Goal: Obtain resource: Download file/media

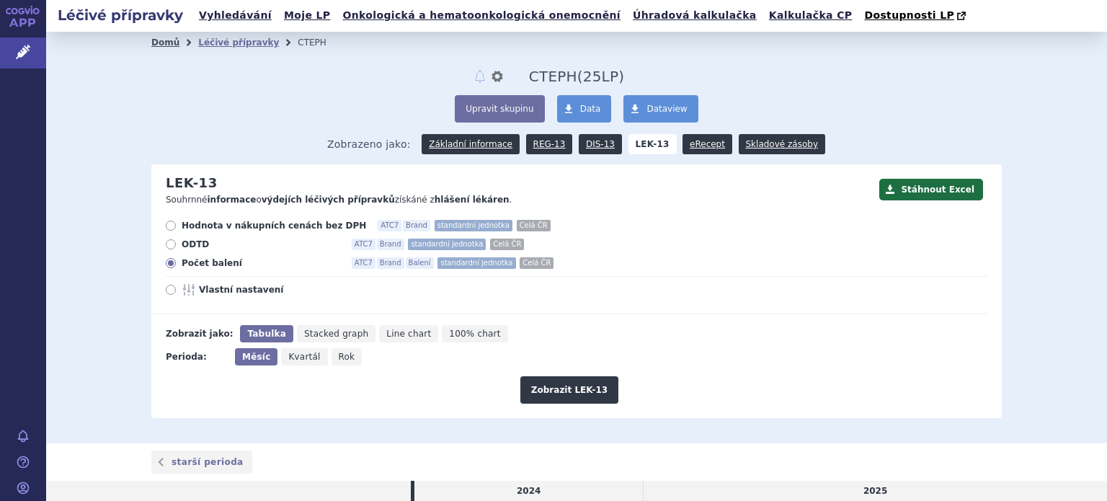
click at [163, 43] on link "Domů" at bounding box center [165, 42] width 28 height 10
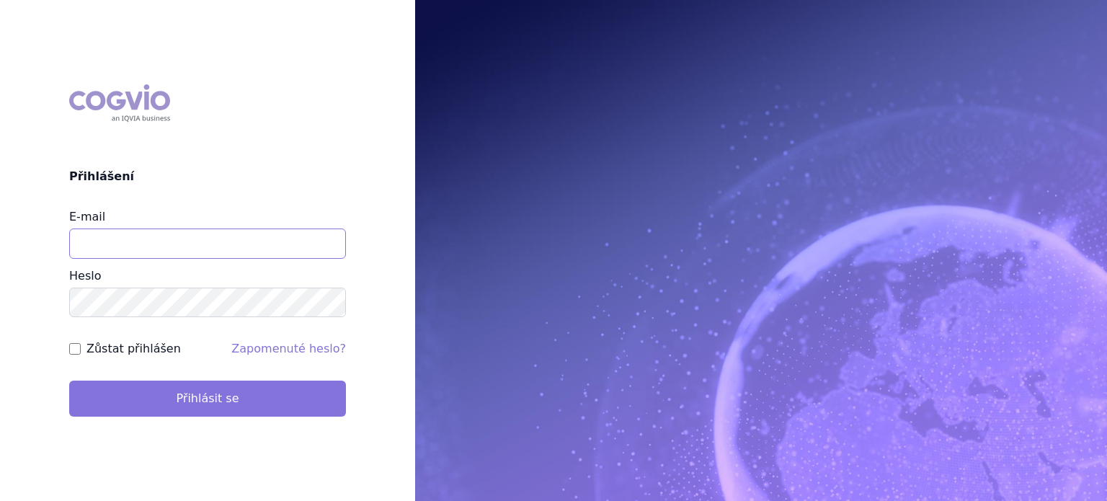
type input "sarka.reitlerova@aop-health.com"
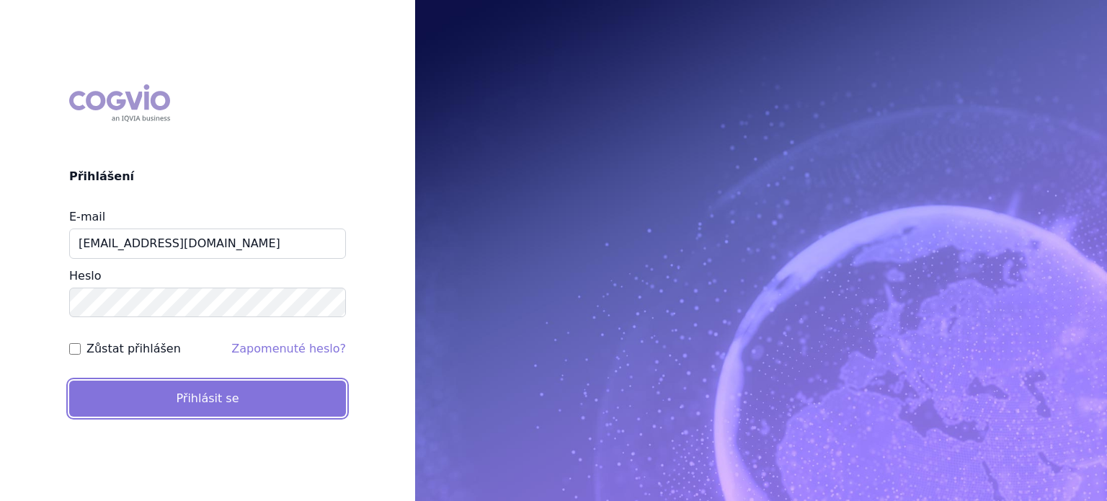
click at [205, 399] on button "Přihlásit se" at bounding box center [207, 399] width 277 height 36
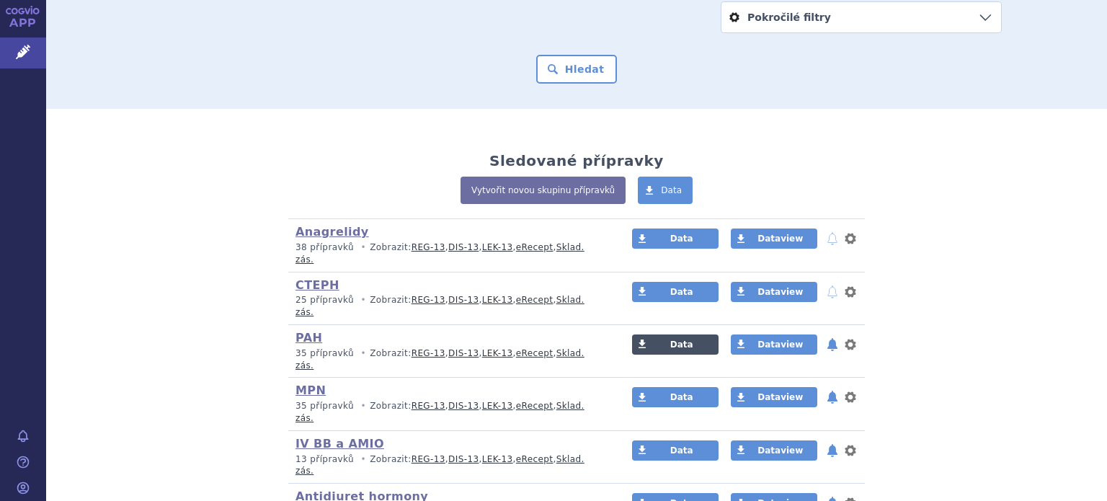
scroll to position [288, 0]
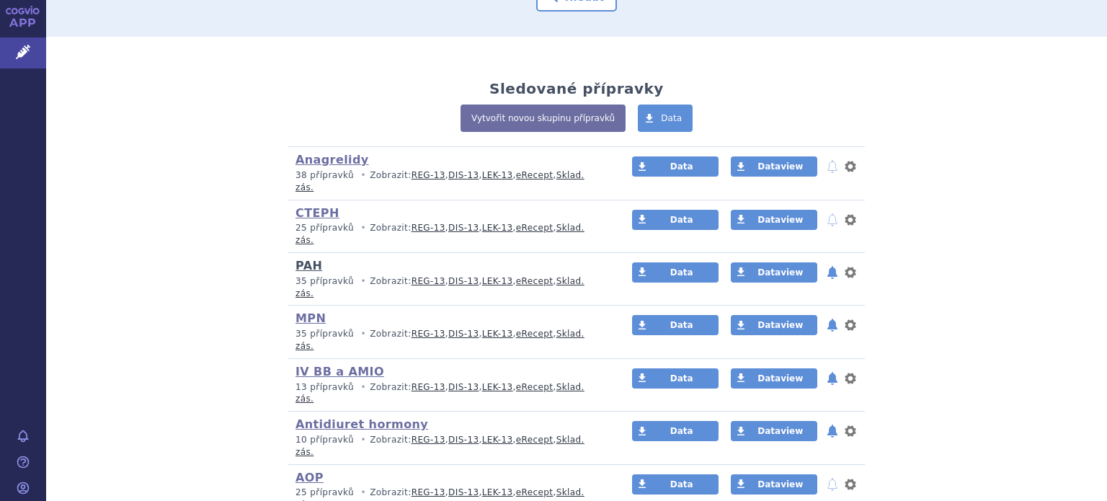
click at [301, 259] on link "PAH" at bounding box center [309, 266] width 27 height 14
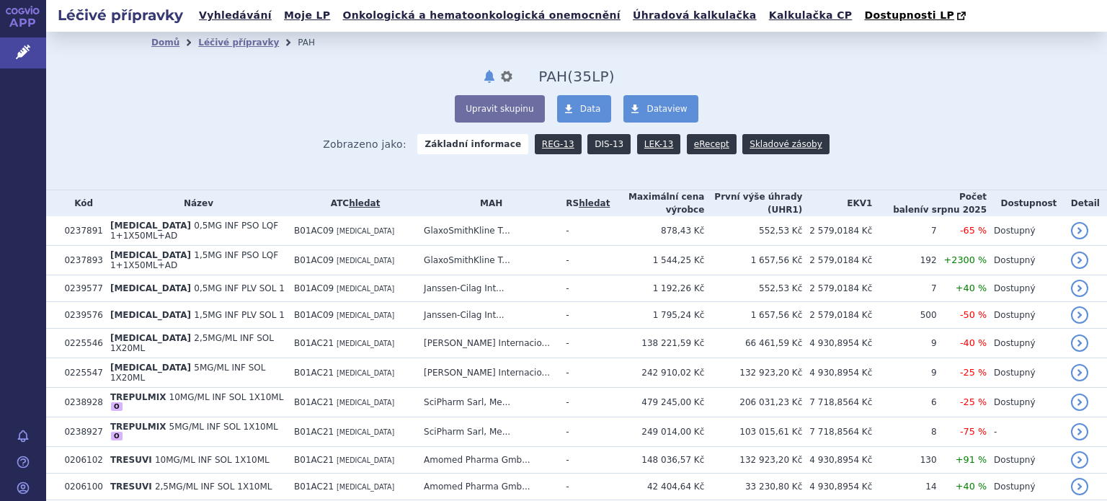
click at [595, 143] on link "DIS-13" at bounding box center [609, 144] width 43 height 20
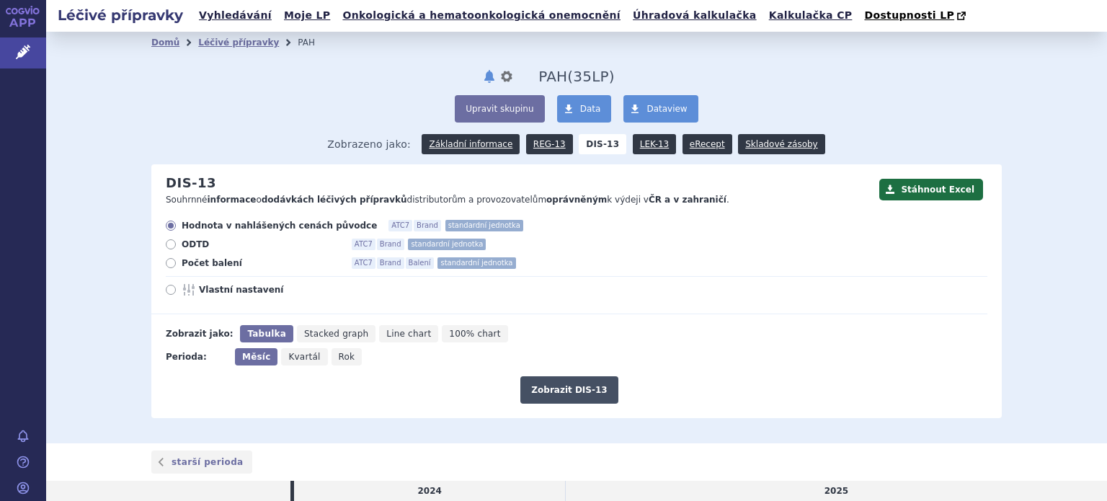
click at [553, 396] on button "Zobrazit DIS-13" at bounding box center [568, 389] width 97 height 27
click at [944, 190] on button "Stáhnout Excel" at bounding box center [931, 190] width 104 height 22
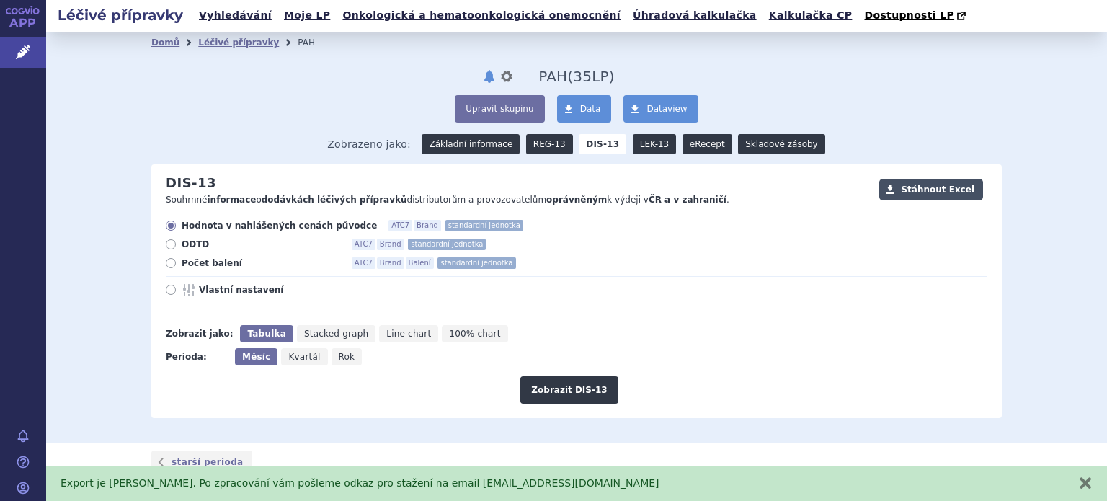
click at [929, 191] on button "Stáhnout Excel" at bounding box center [931, 190] width 104 height 22
click at [1086, 481] on button "zavřít" at bounding box center [1085, 483] width 14 height 14
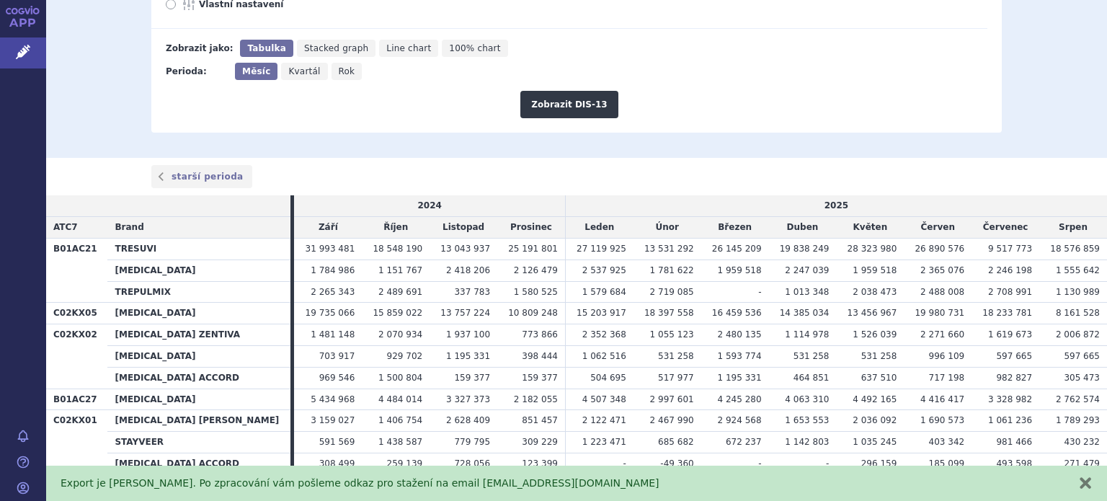
scroll to position [288, 0]
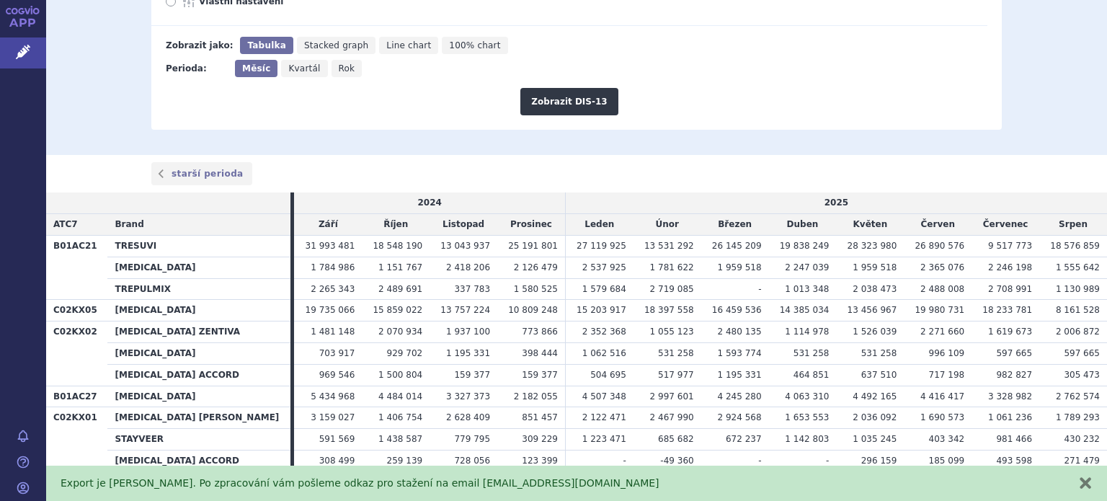
drag, startPoint x: 561, startPoint y: 245, endPoint x: 771, endPoint y: 262, distance: 210.4
click at [771, 262] on tbody "B01AC21 TRESUVI 31 993 481 18 548 190 13 043 937 25 191 801 27 119 925 -" at bounding box center [576, 396] width 1061 height 322
click at [738, 239] on td "26 145 209" at bounding box center [735, 246] width 68 height 22
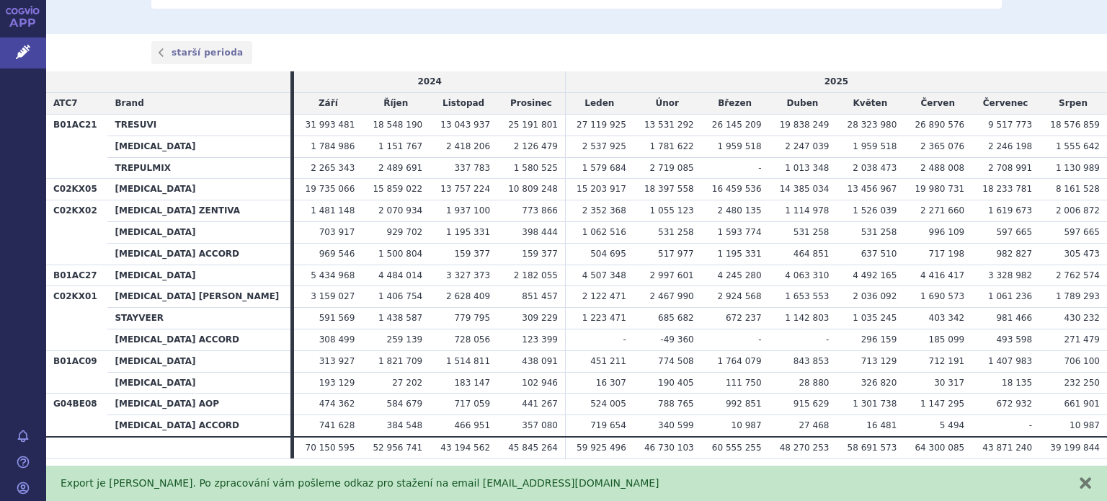
scroll to position [423, 0]
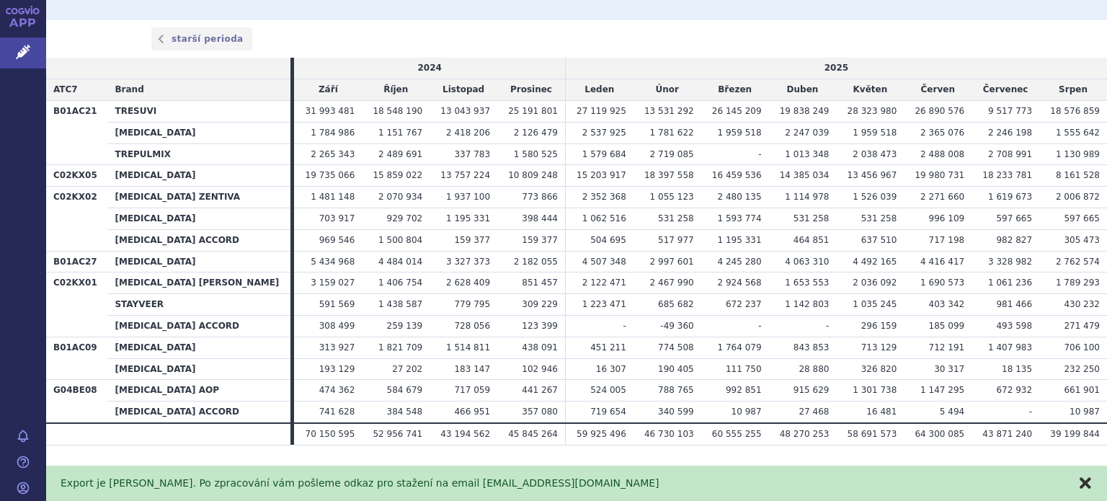
click at [1087, 476] on button "zavřít" at bounding box center [1085, 483] width 14 height 14
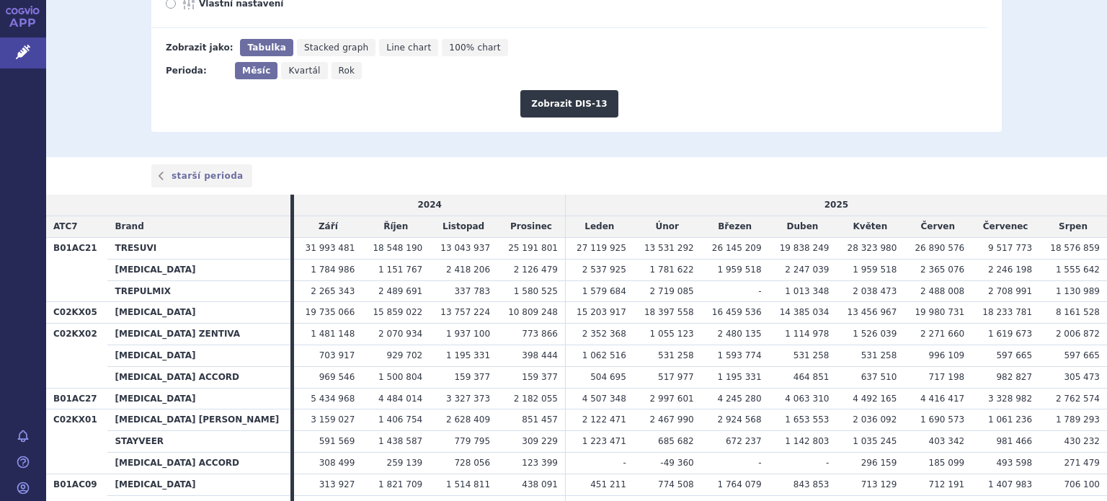
scroll to position [63, 0]
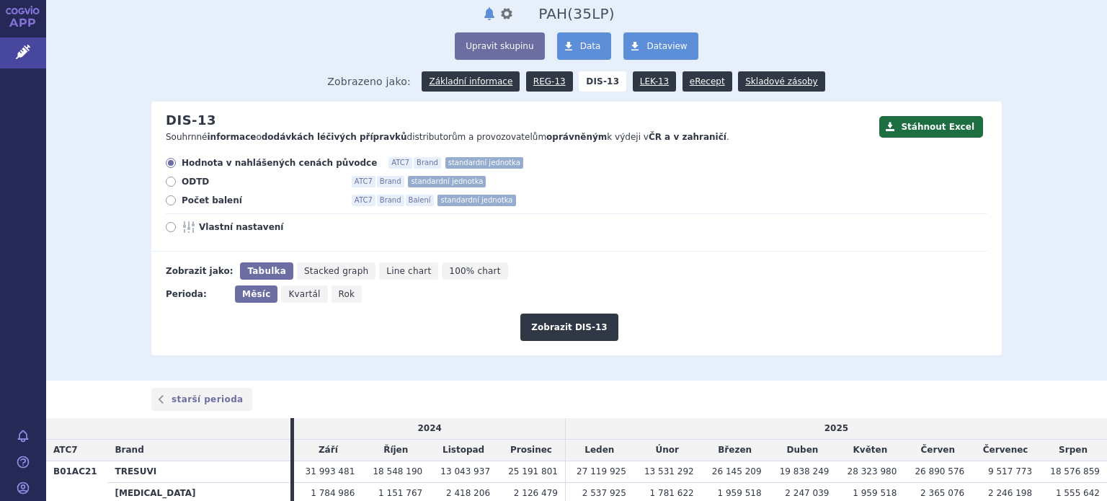
click at [231, 223] on span "Vlastní nastavení" at bounding box center [278, 227] width 159 height 12
click at [177, 224] on input "Vlastní nastavení" at bounding box center [171, 228] width 9 height 9
radio input "true"
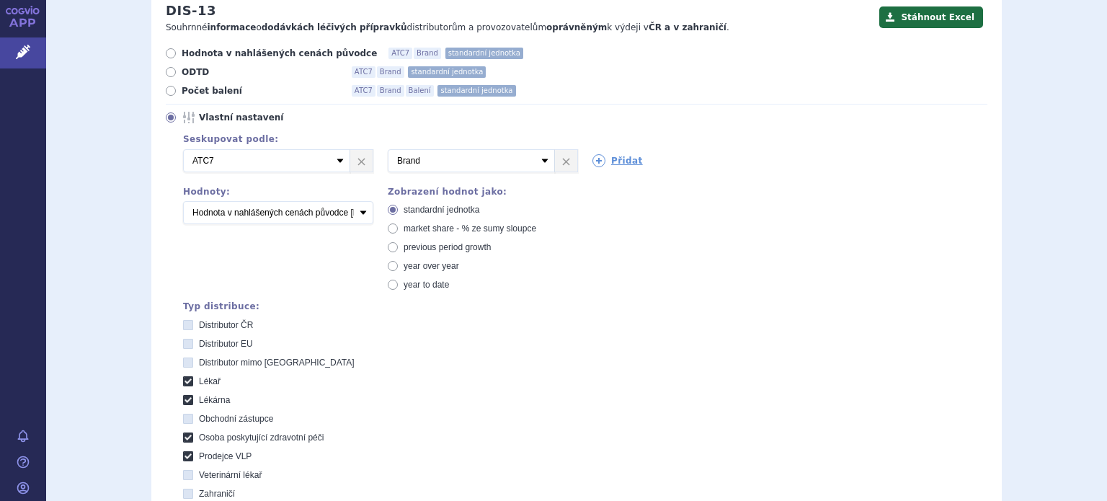
scroll to position [207, 0]
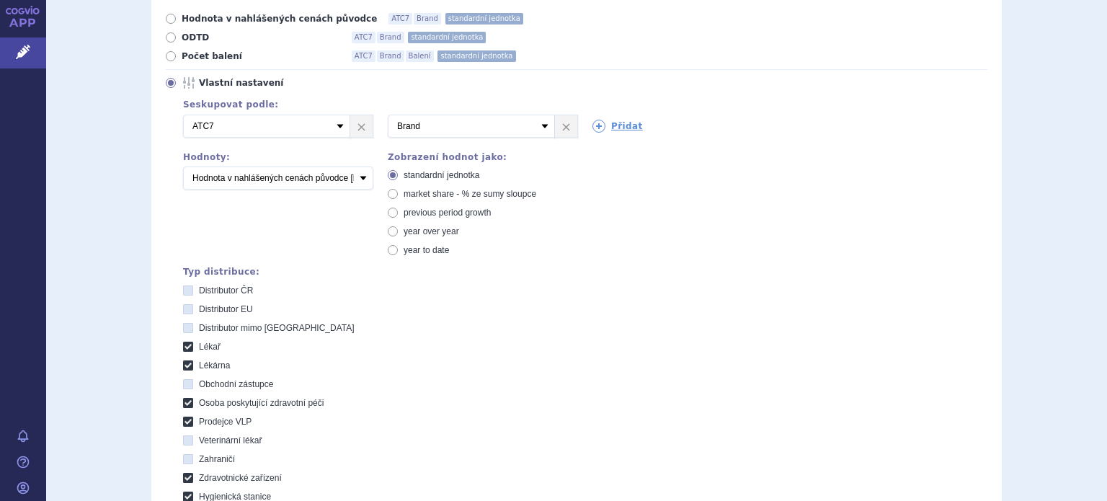
click at [666, 407] on label "Osoba poskytující zdravotní péči" at bounding box center [585, 403] width 804 height 12
click at [194, 407] on péči "Osoba poskytující zdravotní péči" at bounding box center [189, 404] width 9 height 9
checkbox péči "false"
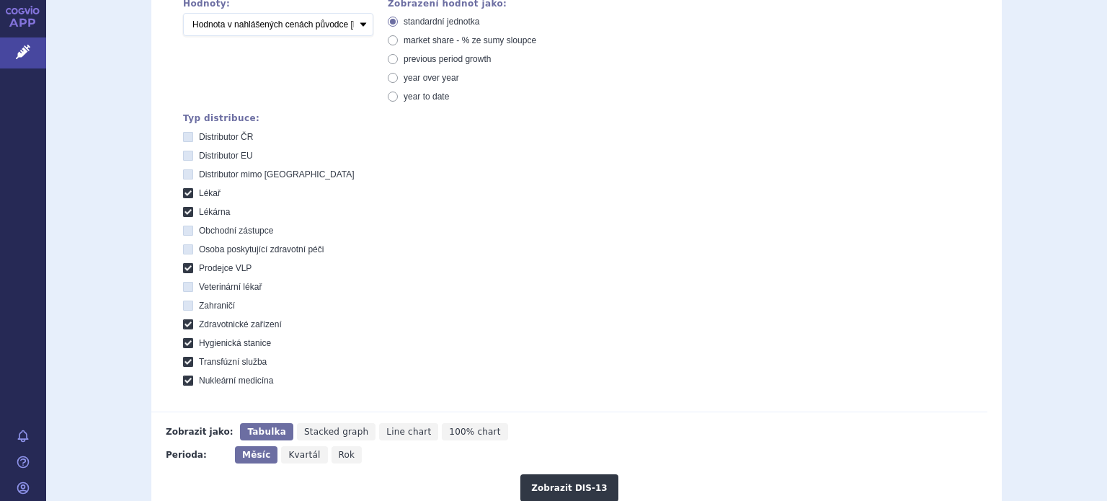
scroll to position [423, 0]
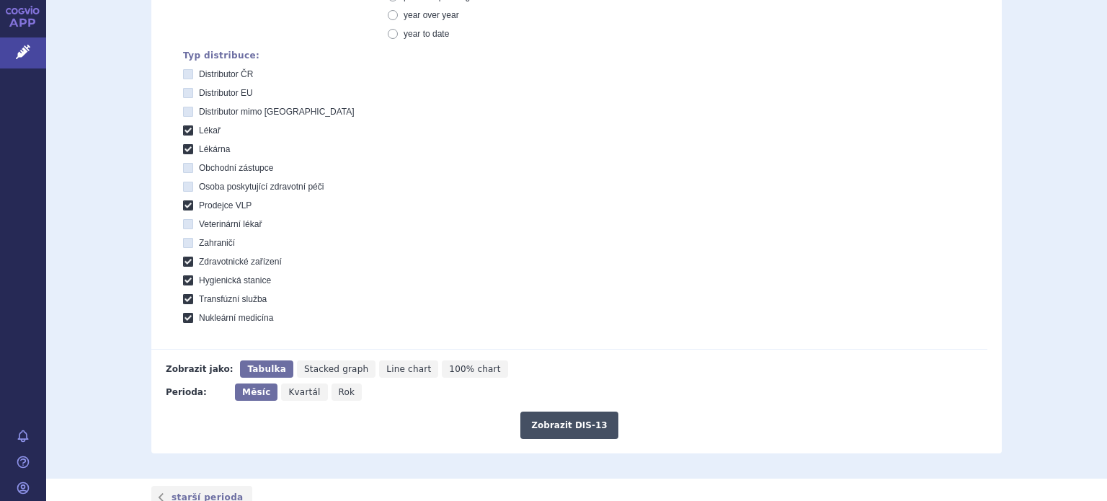
click at [549, 425] on button "Zobrazit DIS-13" at bounding box center [568, 425] width 97 height 27
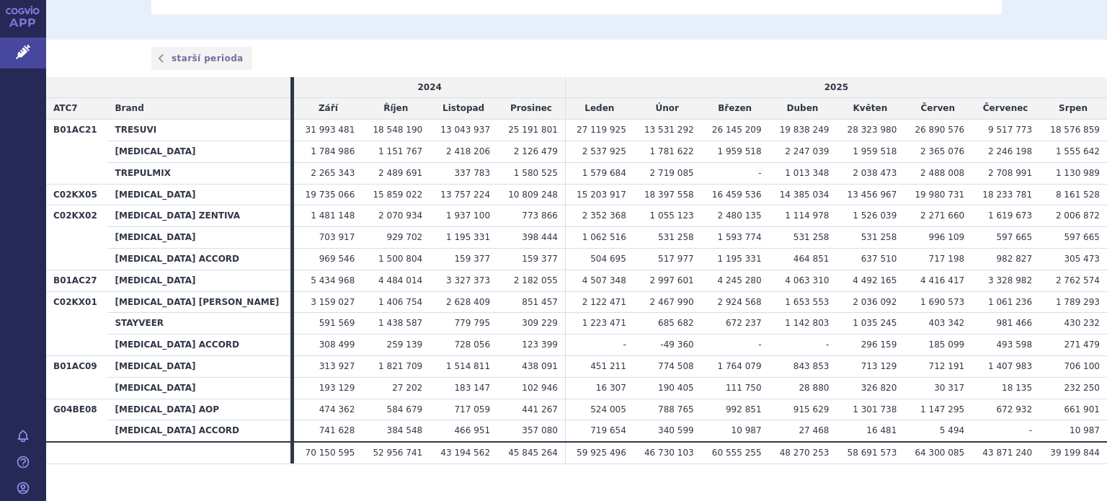
scroll to position [865, 0]
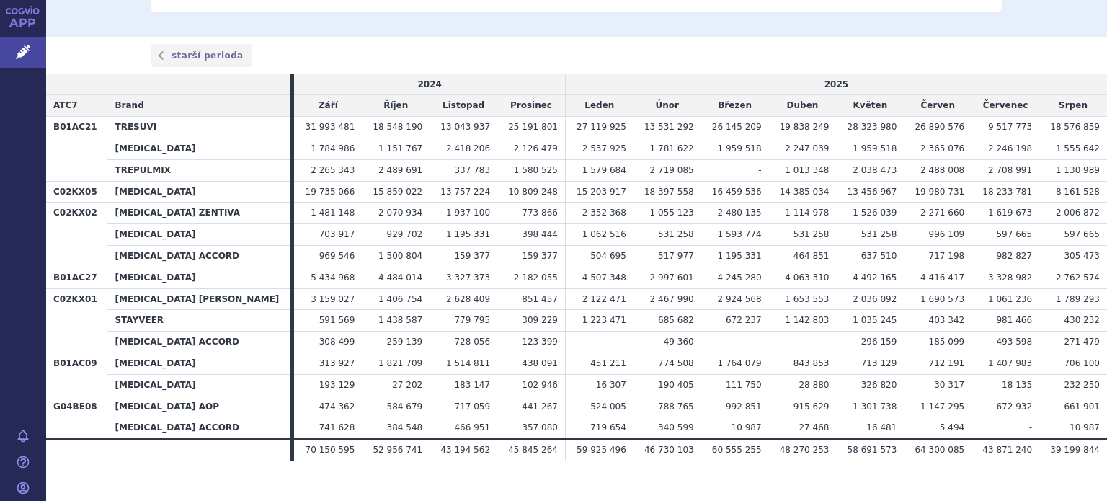
click at [577, 128] on span "27 119 925" at bounding box center [602, 127] width 50 height 10
drag, startPoint x: 551, startPoint y: 122, endPoint x: 749, endPoint y: 143, distance: 199.3
click at [749, 143] on tbody "B01AC21 TRESUVI 31 993 481 18 548 190 13 043 937 25 191 801 27 119 925 -" at bounding box center [576, 278] width 1061 height 322
click at [741, 158] on td "1 959 518" at bounding box center [735, 149] width 68 height 22
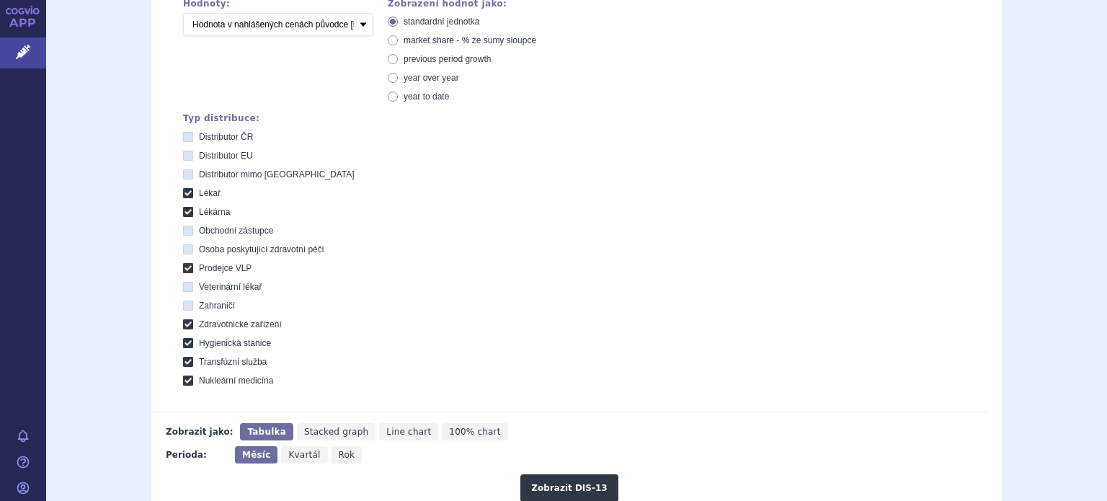
scroll to position [0, 0]
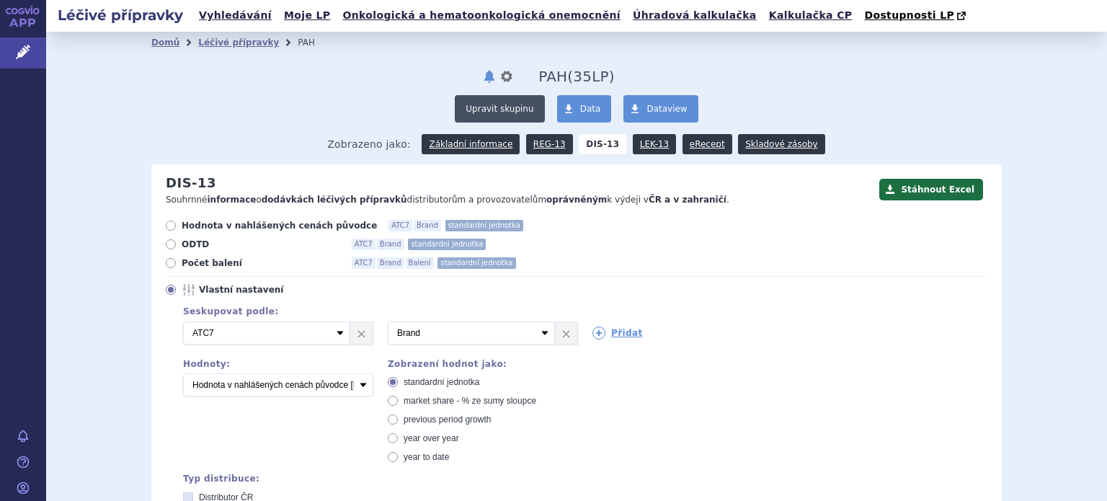
click at [480, 110] on button "Upravit skupinu" at bounding box center [499, 108] width 89 height 27
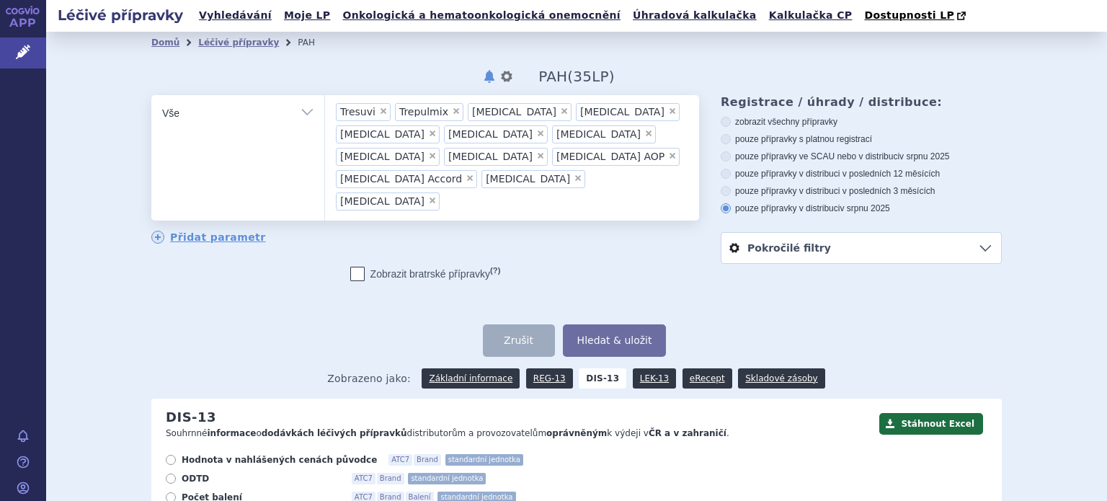
click at [452, 192] on input "Tresuvi Trepulmix Adempas Uptravi bosentan Volibris ambrisentan Veletri epopros…" at bounding box center [448, 201] width 8 height 18
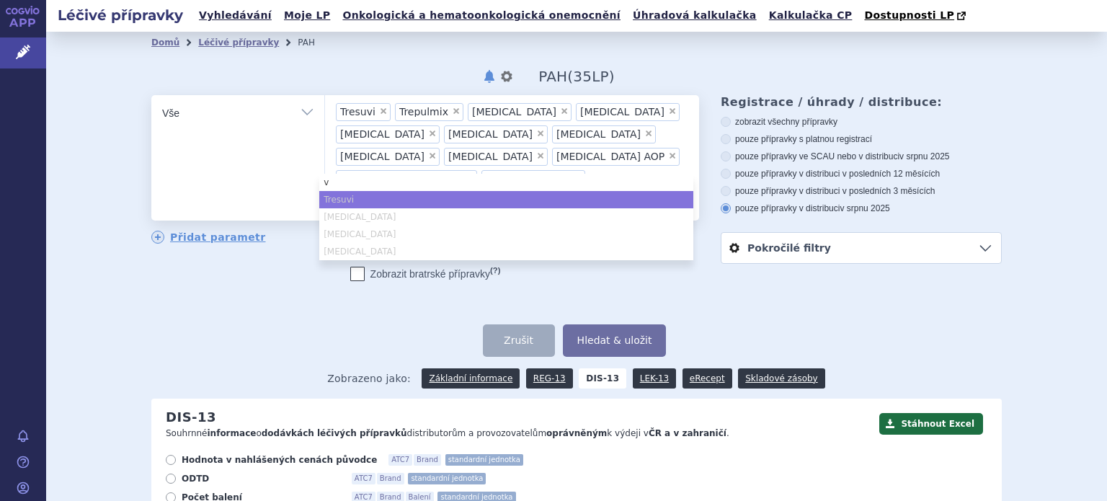
type input "ve"
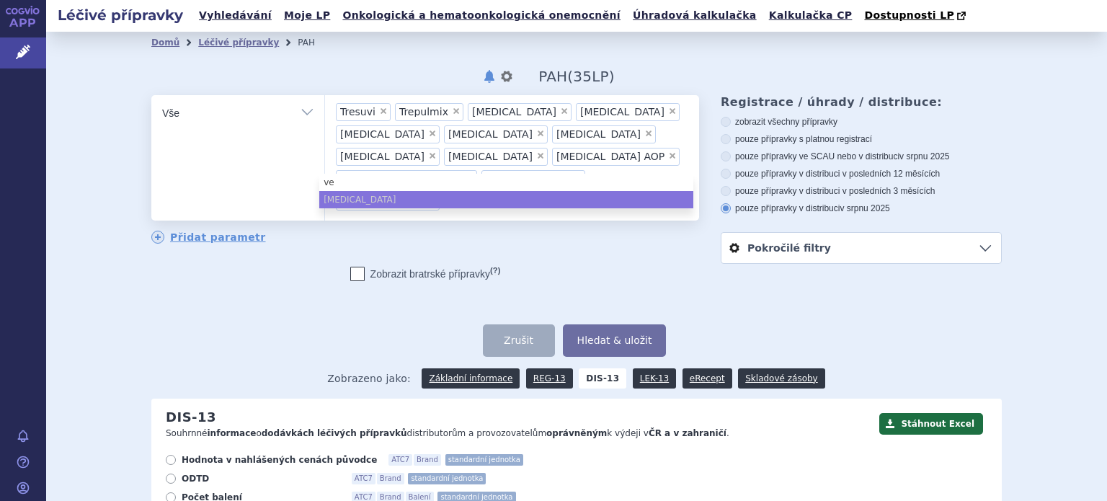
type input "ven"
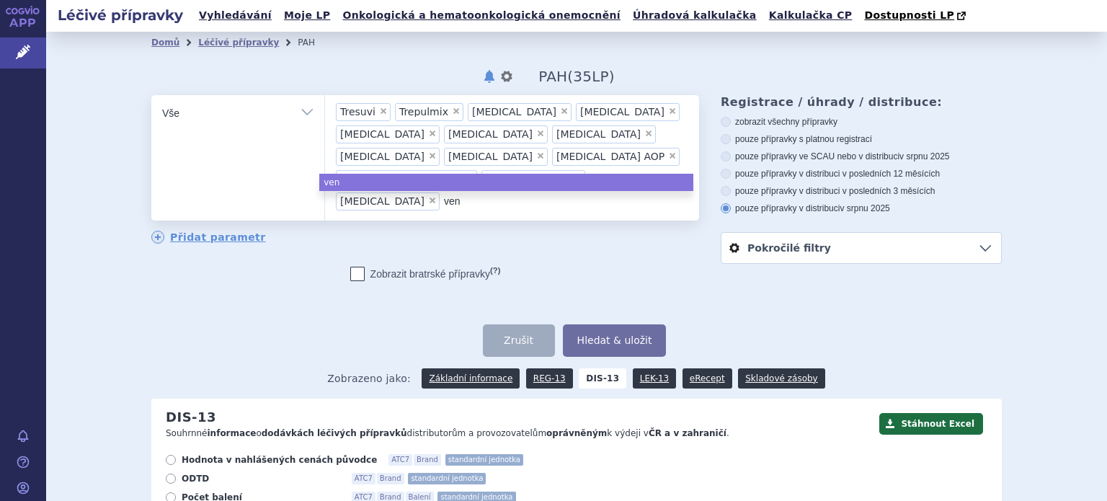
type input "vent"
type input "ventav"
type input "ventavi"
type input "[MEDICAL_DATA]"
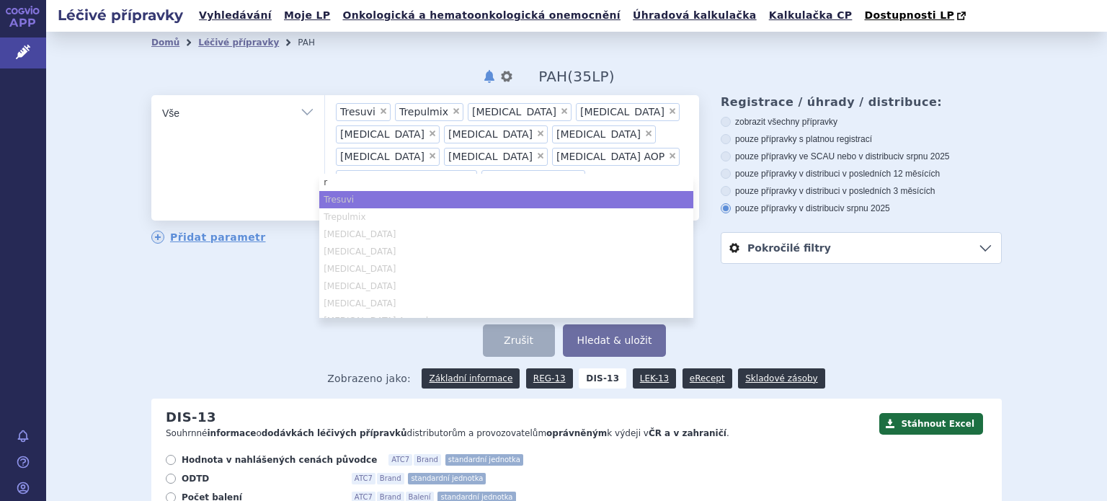
type input "re"
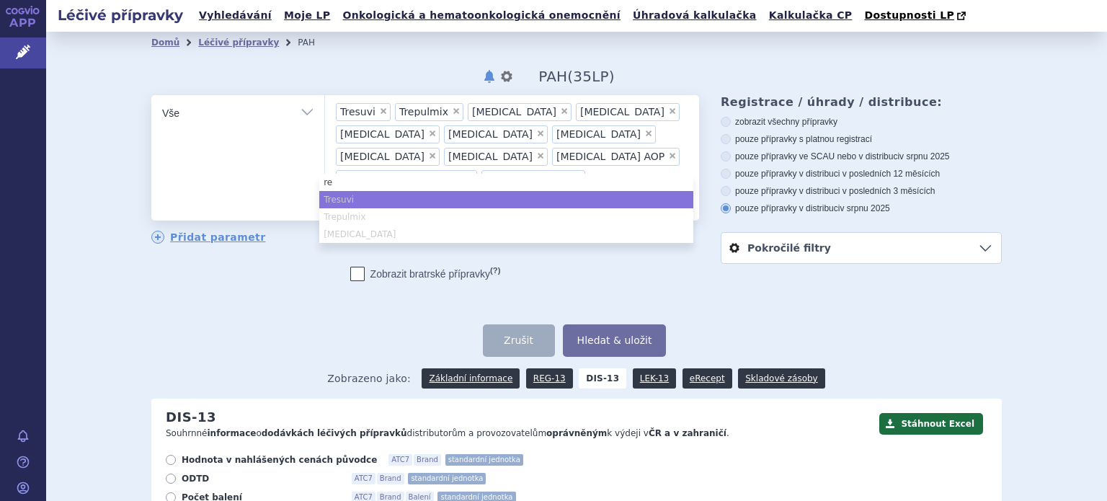
type input "reva"
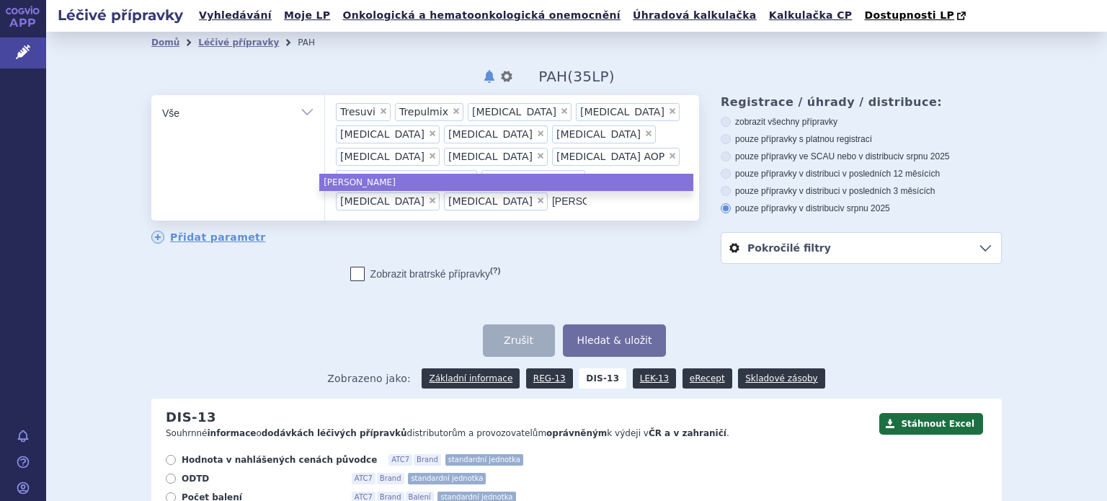
type input "revat"
type input "revati"
type input "[MEDICAL_DATA]"
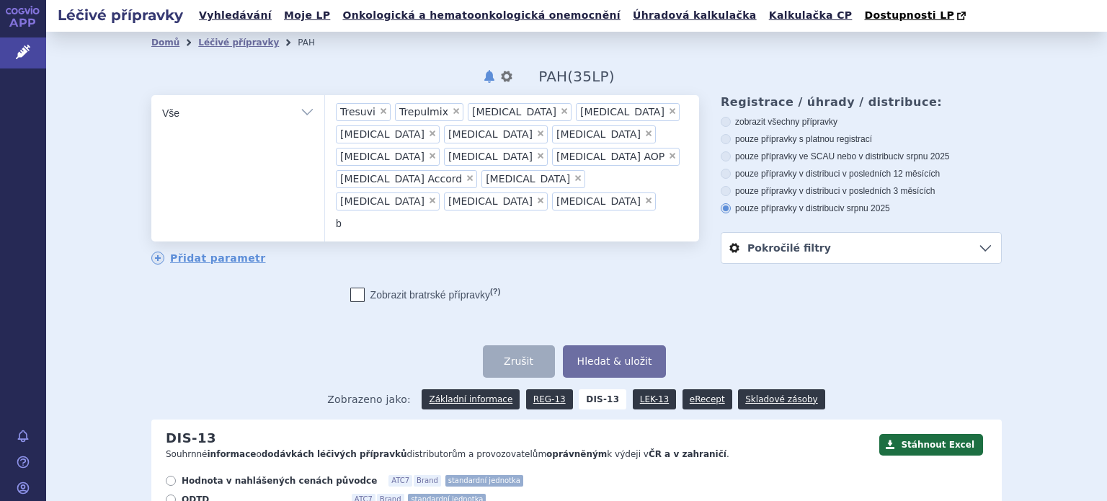
type input "ba"
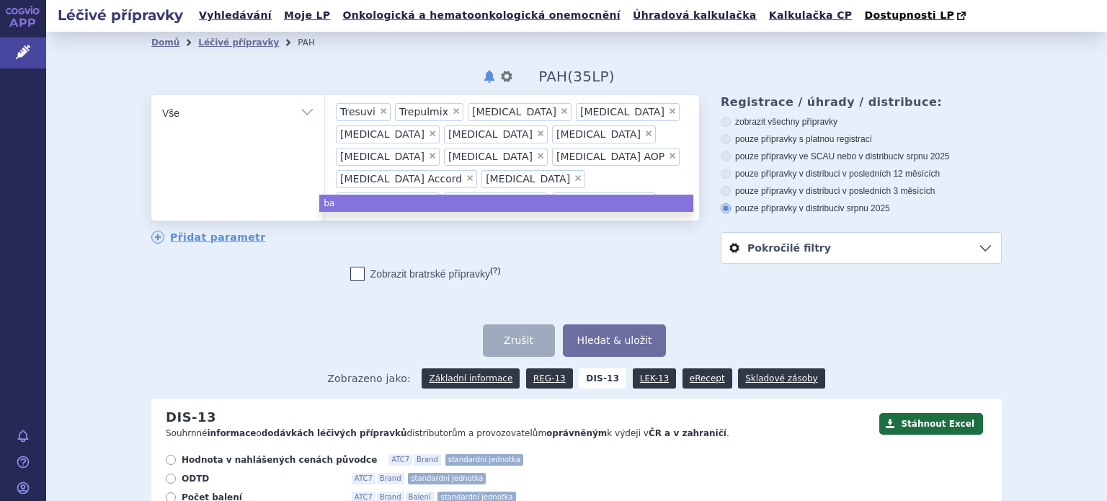
type input "bal"
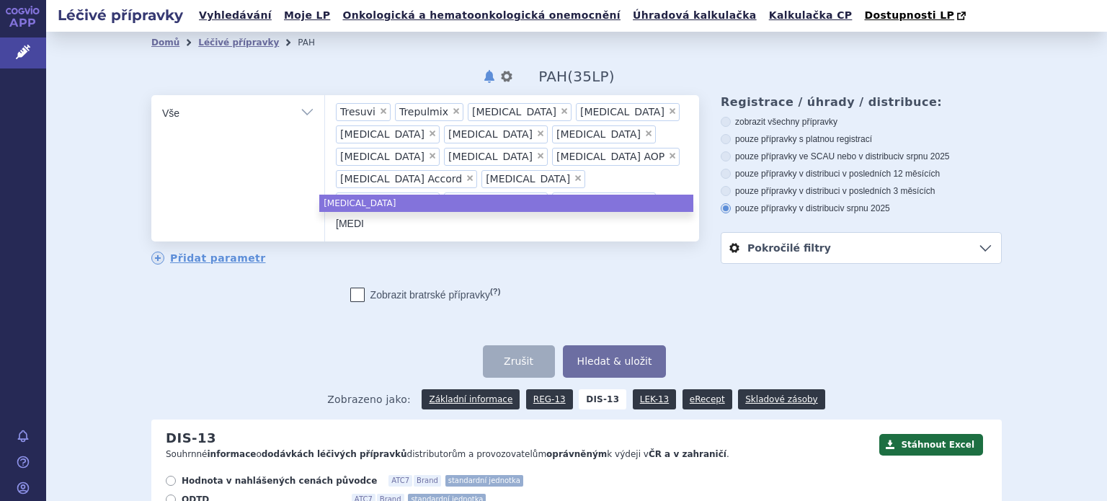
type input "balc"
type input "balco"
type input "balcog"
type input "balcoga"
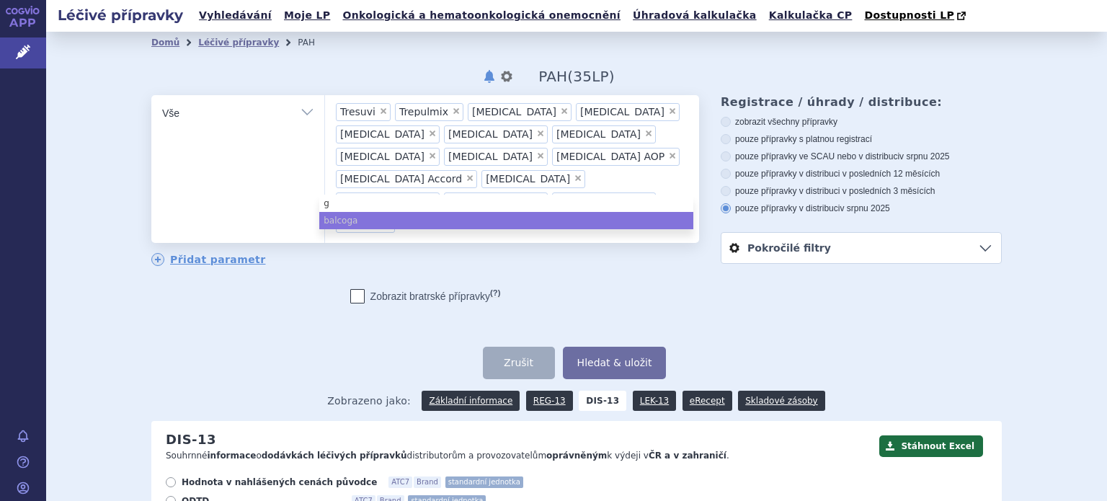
type input "gr"
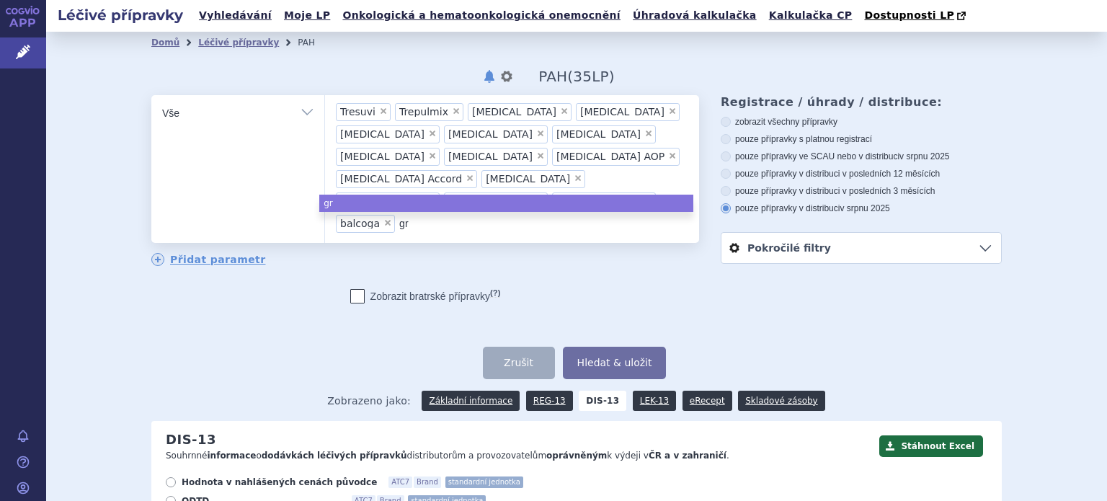
type input "gra"
type input "gran"
type input "granp"
type input "granpi"
type input "granpid"
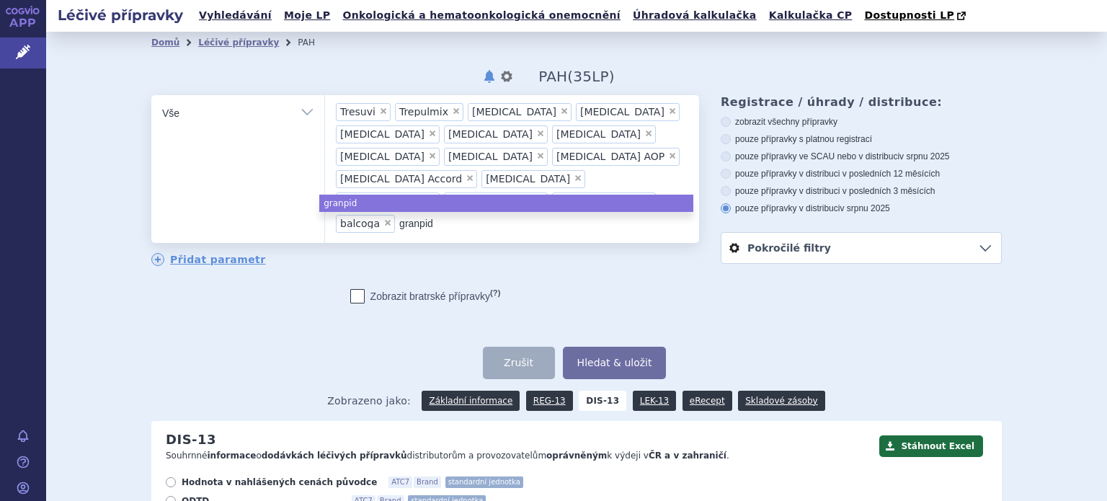
type input "granpida"
type input "granpidam"
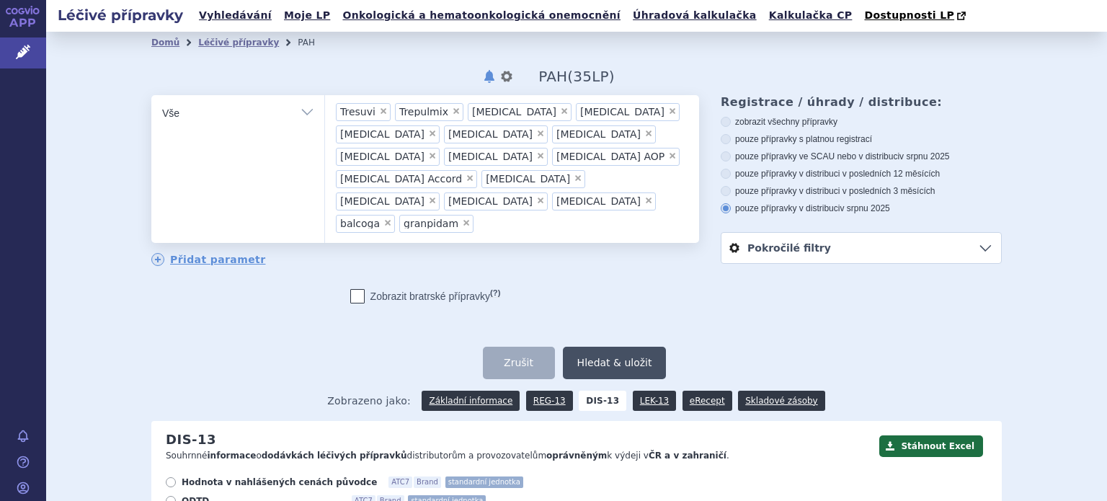
click at [583, 347] on button "Hledat & uložit" at bounding box center [615, 363] width 104 height 32
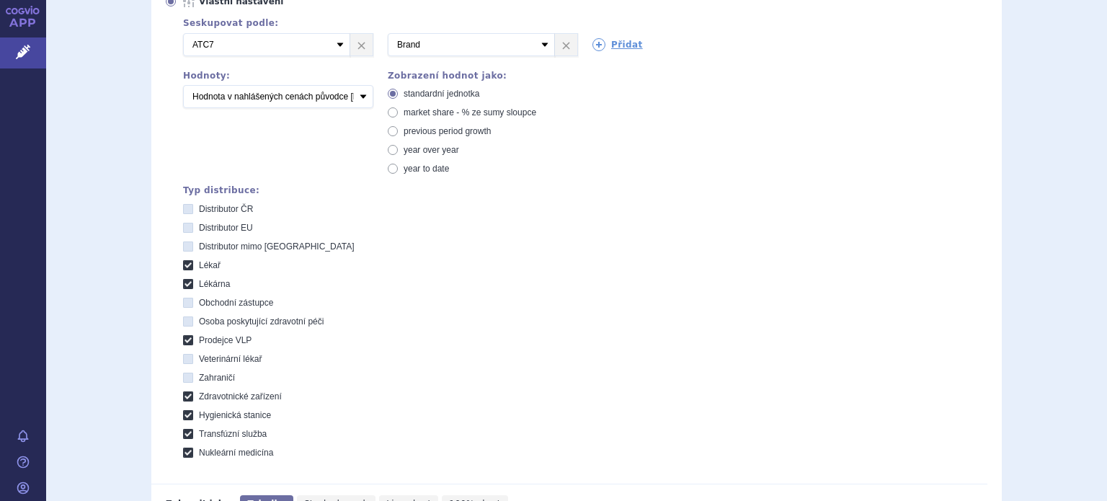
scroll to position [505, 0]
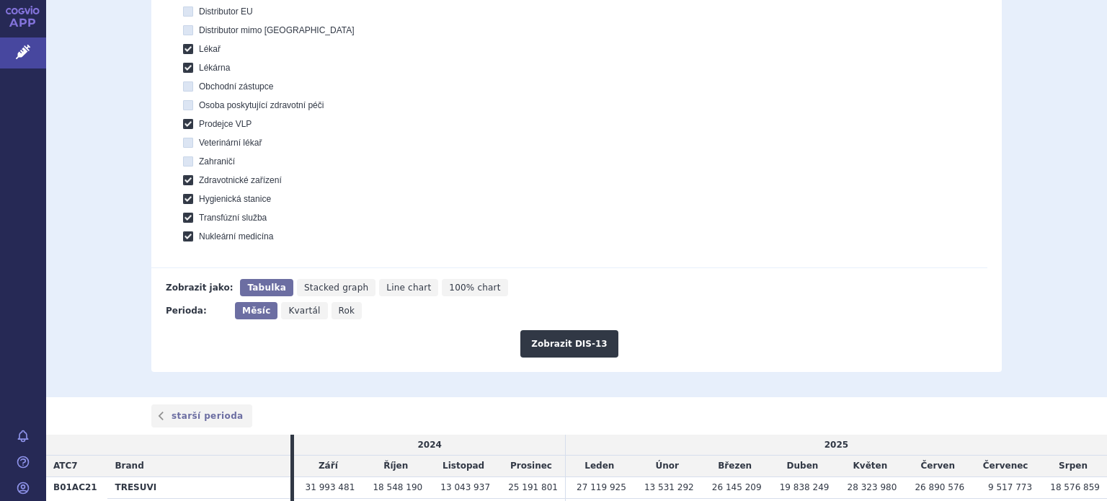
click at [246, 315] on span "Měsíc" at bounding box center [256, 311] width 28 height 10
click at [244, 311] on input "Měsíc" at bounding box center [239, 306] width 9 height 9
click at [154, 414] on link "starší perioda" at bounding box center [201, 415] width 101 height 23
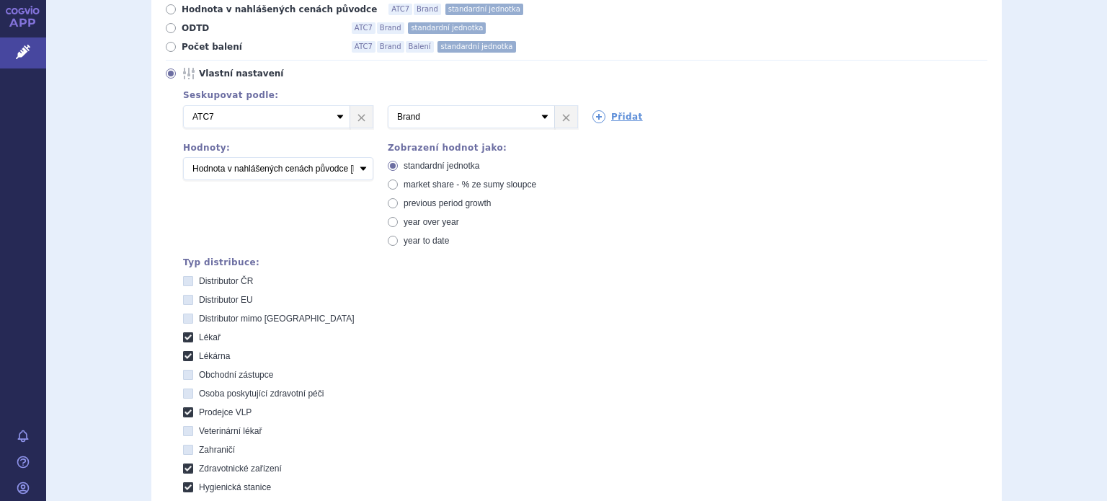
scroll to position [0, 0]
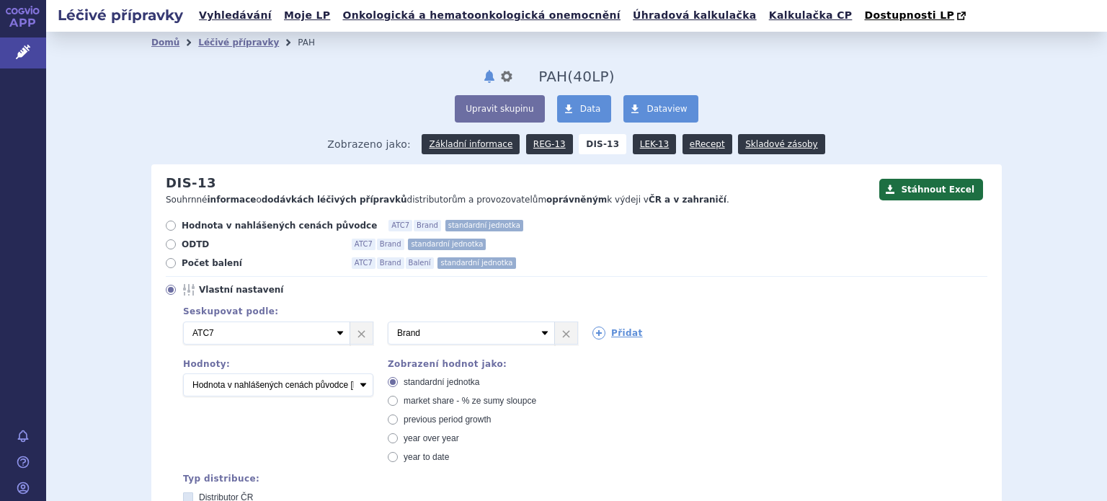
click at [166, 231] on label "Hodnota v nahlášených cenách původce ATC7 Brand standardní jednotka" at bounding box center [577, 226] width 822 height 12
click at [167, 232] on input "Hodnota v nahlášených cenách původce ATC7 Brand standardní jednotka" at bounding box center [171, 227] width 9 height 9
radio input "true"
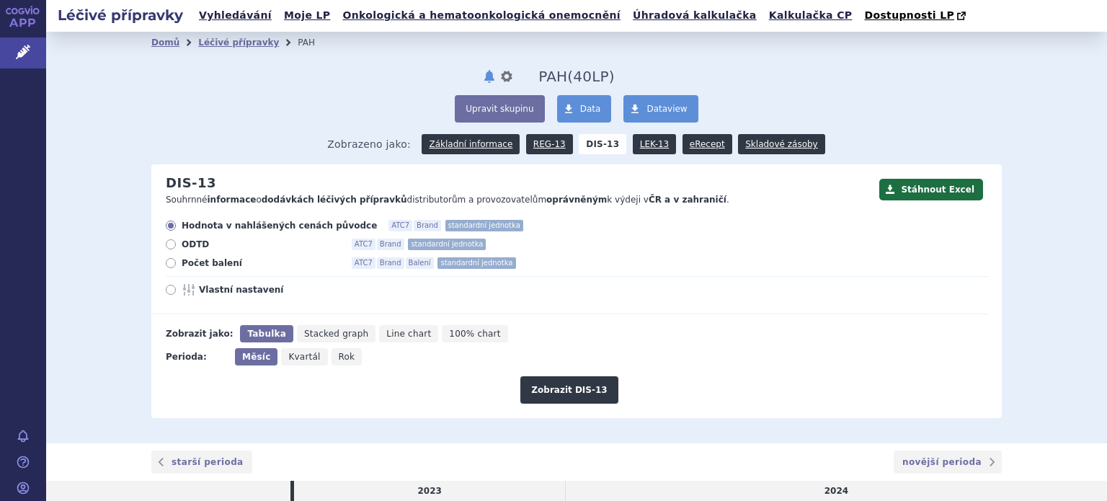
click at [208, 293] on span "Vlastní nastavení" at bounding box center [278, 290] width 159 height 12
click at [177, 293] on input "Vlastní nastavení" at bounding box center [171, 291] width 9 height 9
radio input "true"
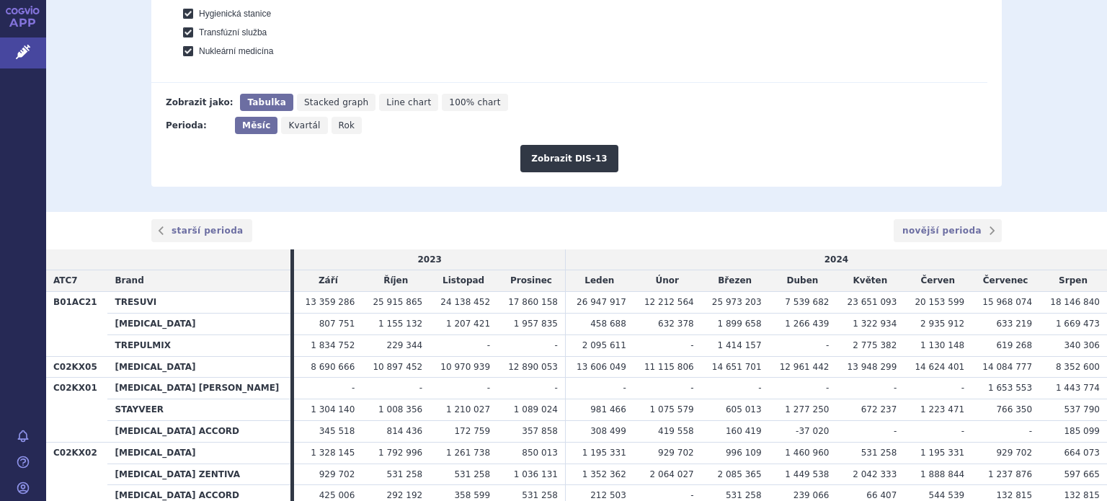
scroll to position [721, 0]
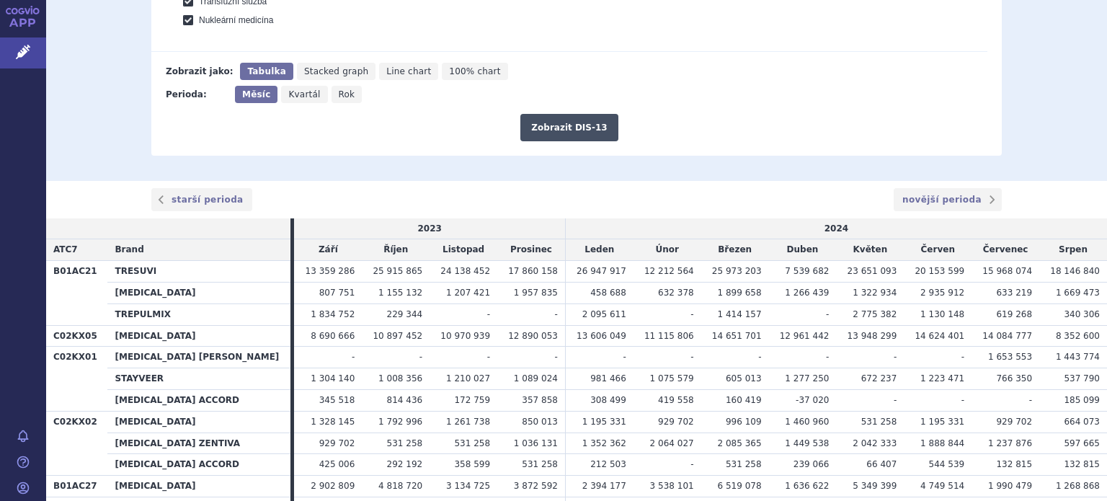
click at [539, 128] on button "Zobrazit DIS-13" at bounding box center [568, 127] width 97 height 27
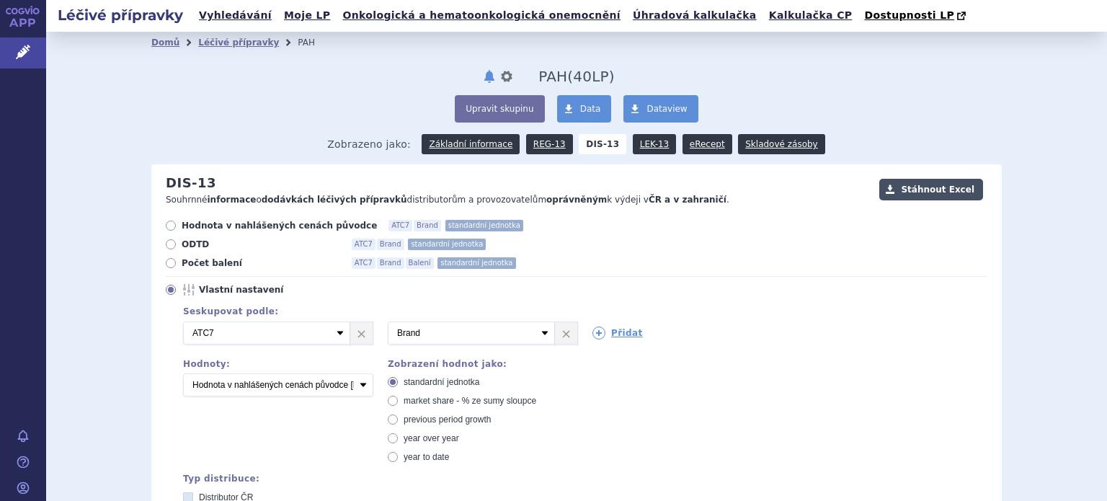
click at [937, 195] on button "Stáhnout Excel" at bounding box center [931, 190] width 104 height 22
